Goal: Task Accomplishment & Management: Complete application form

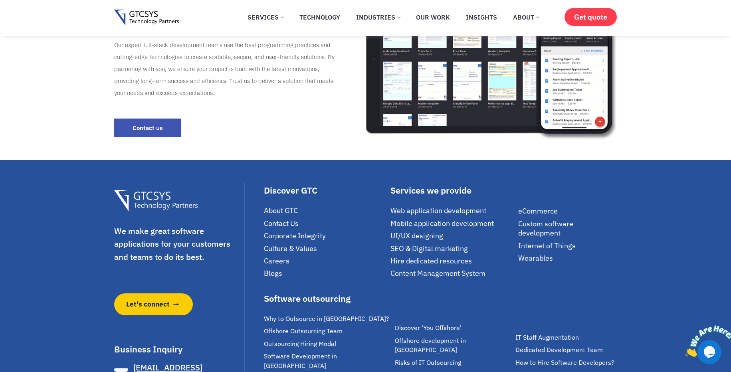
scroll to position [1722, 0]
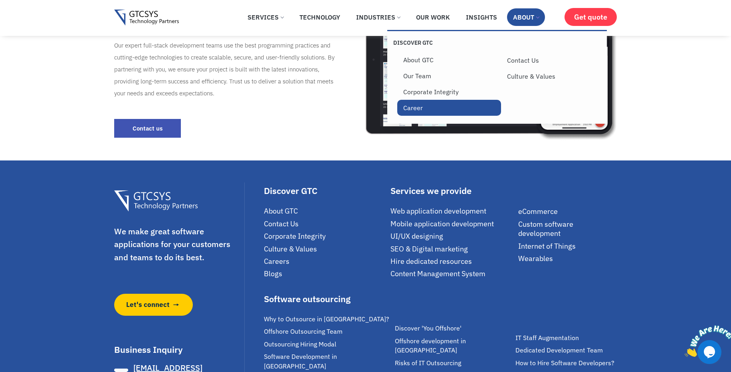
click at [427, 105] on link "Career" at bounding box center [449, 108] width 104 height 16
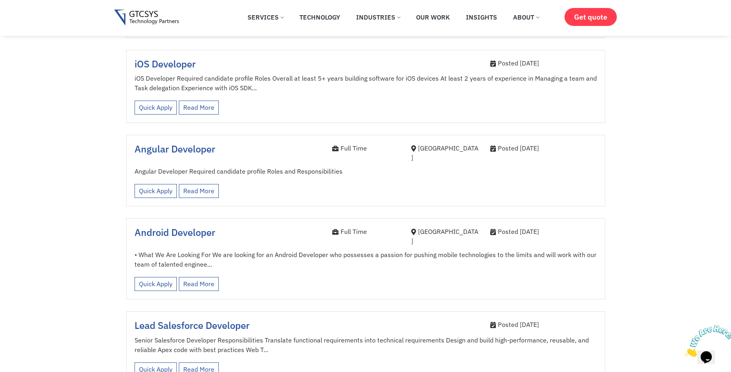
scroll to position [910, 0]
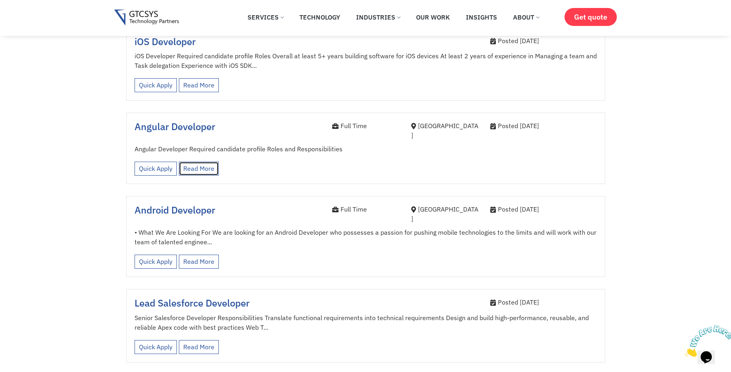
click at [191, 162] on link "Read More" at bounding box center [199, 169] width 40 height 14
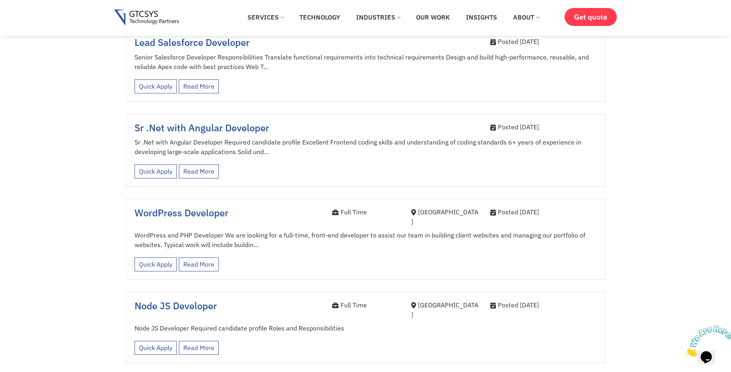
scroll to position [1149, 0]
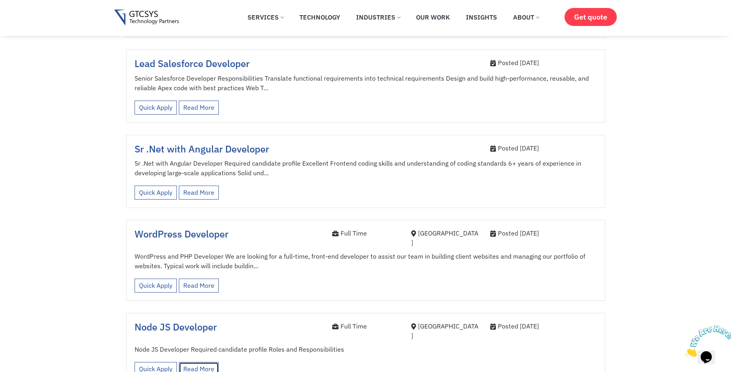
click at [196, 362] on link "Read More" at bounding box center [199, 369] width 40 height 14
